Goal: Task Accomplishment & Management: Manage account settings

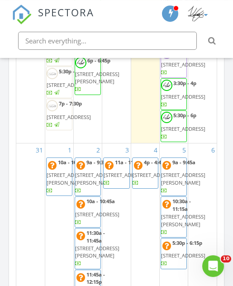
scroll to position [1112, 0]
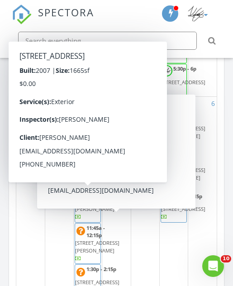
scroll to position [282, 0]
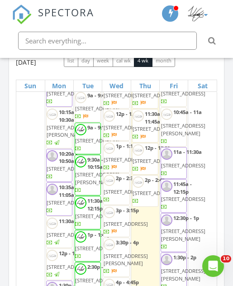
scroll to position [84, 0]
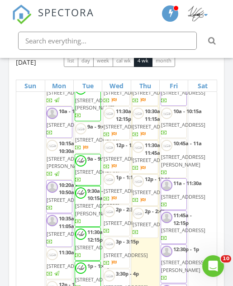
click at [22, 211] on div "24" at bounding box center [30, 240] width 28 height 424
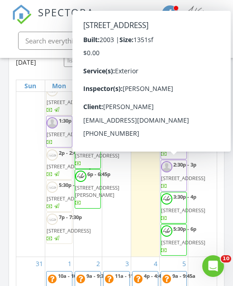
scroll to position [261, 0]
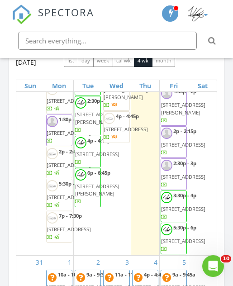
click at [23, 255] on div "24" at bounding box center [30, 43] width 28 height 424
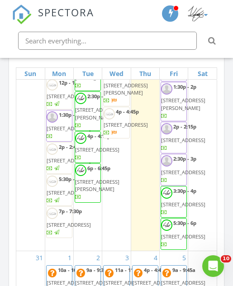
scroll to position [249, 0]
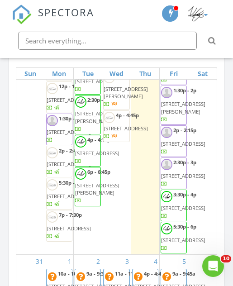
click at [211, 185] on div "30" at bounding box center [202, 42] width 28 height 424
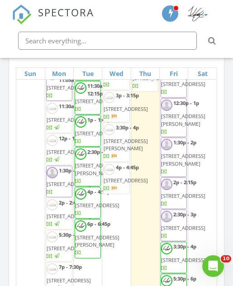
scroll to position [84, 0]
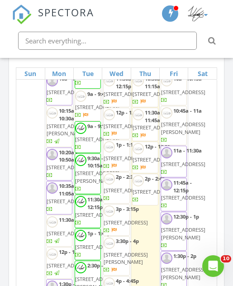
click at [214, 138] on div "30" at bounding box center [202, 207] width 28 height 424
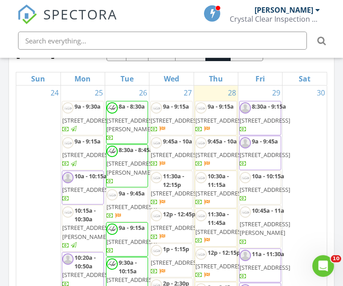
scroll to position [0, 0]
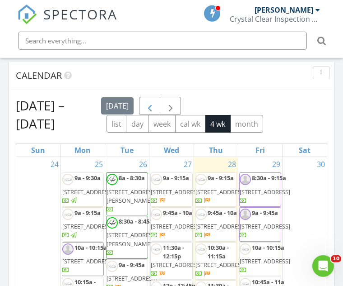
click at [155, 103] on span "button" at bounding box center [150, 106] width 11 height 11
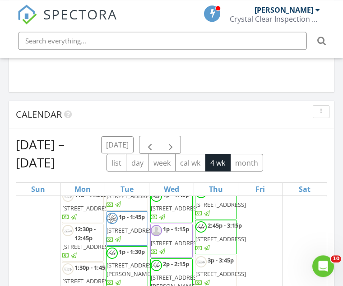
scroll to position [882, 0]
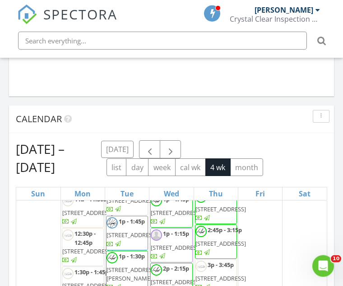
click at [232, 9] on div at bounding box center [318, 9] width 5 height 7
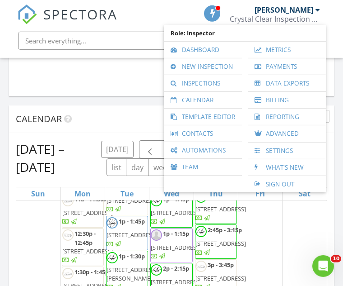
click at [232, 9] on div "[PERSON_NAME]" at bounding box center [284, 9] width 59 height 9
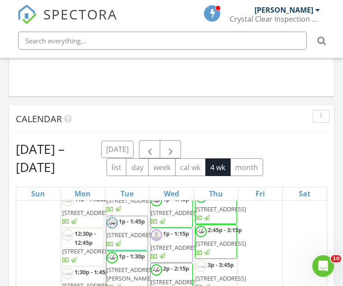
click at [232, 11] on div at bounding box center [318, 9] width 5 height 7
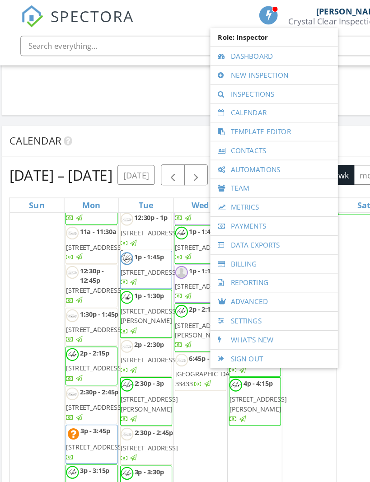
scroll to position [875, 8]
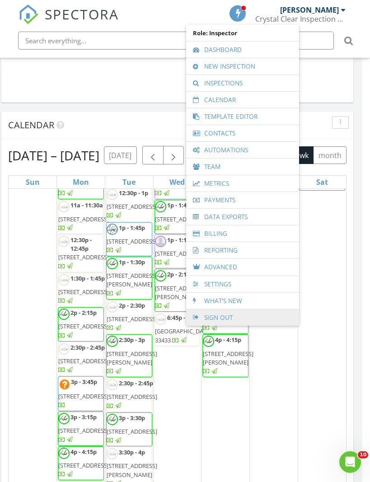
click at [232, 285] on link "Sign Out" at bounding box center [243, 318] width 104 height 16
